Goal: Check status

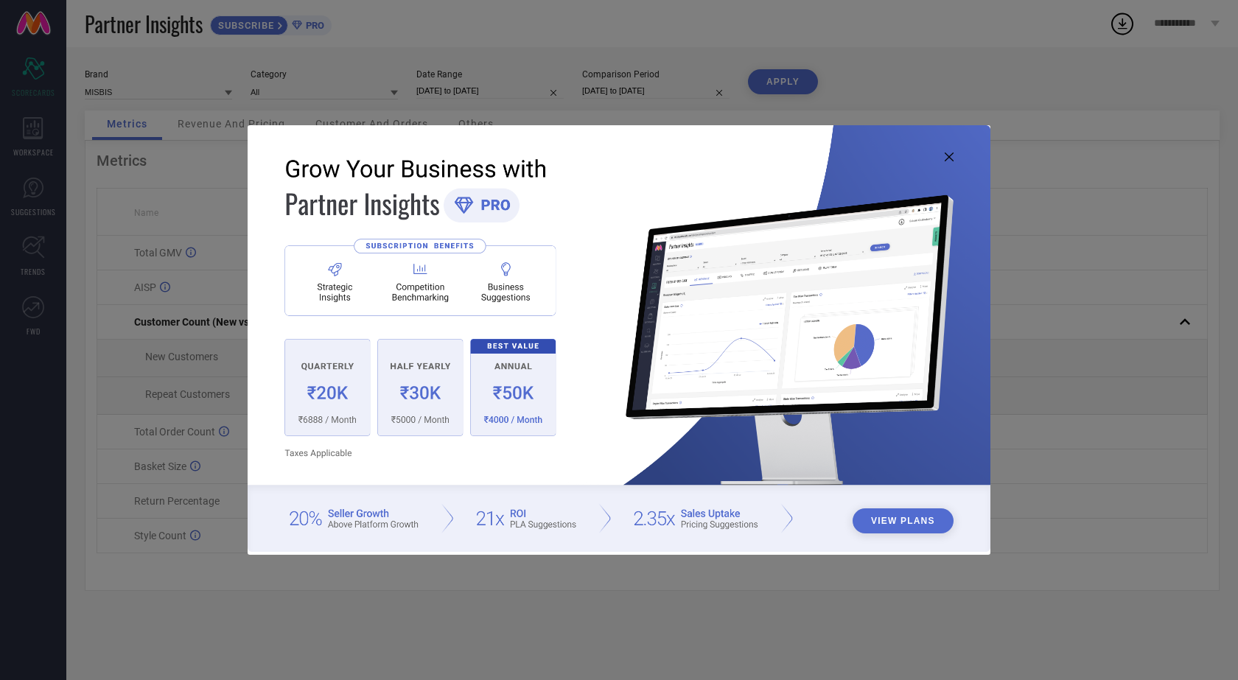
click at [952, 154] on icon at bounding box center [949, 157] width 9 height 9
